Goal: Find specific page/section: Find specific page/section

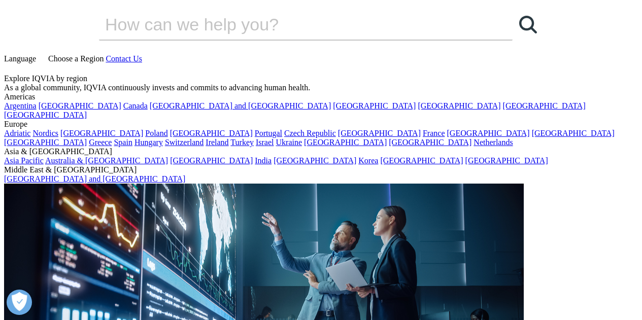
click at [193, 205] on link "Executive Team" at bounding box center [250, 199] width 157 height 11
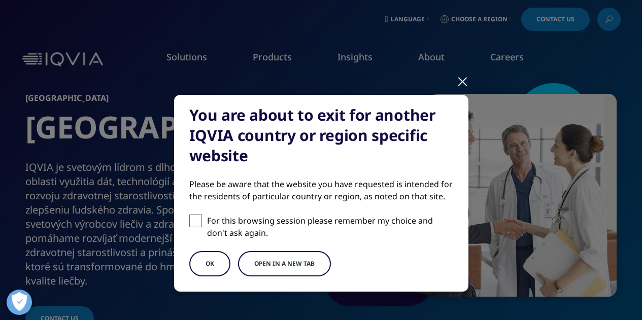
click at [196, 269] on button "OK" at bounding box center [209, 263] width 41 height 25
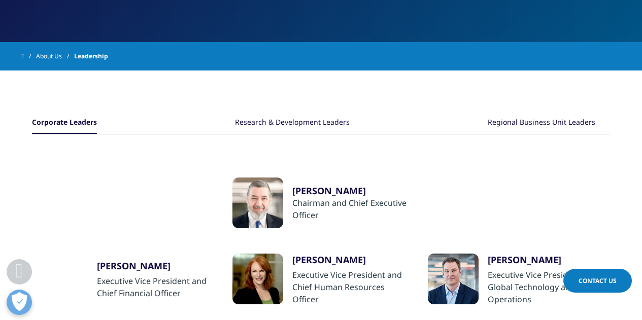
scroll to position [164, 0]
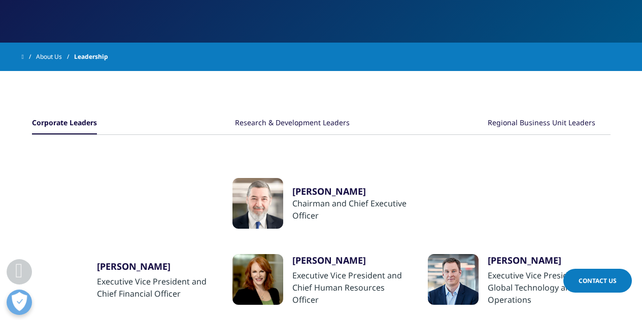
drag, startPoint x: 0, startPoint y: 0, endPoint x: 638, endPoint y: 111, distance: 647.2
click at [560, 119] on div "Regional Business Unit Leaders" at bounding box center [541, 124] width 108 height 22
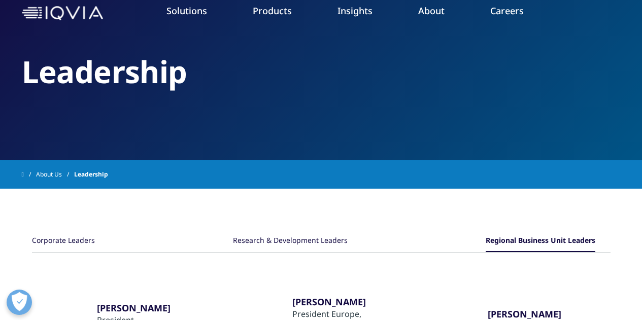
scroll to position [0, 0]
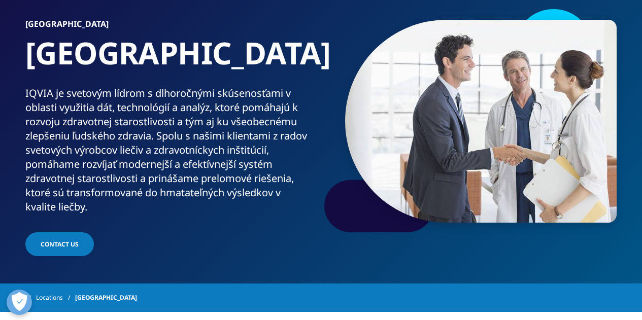
scroll to position [73, 0]
